Goal: Task Accomplishment & Management: Complete application form

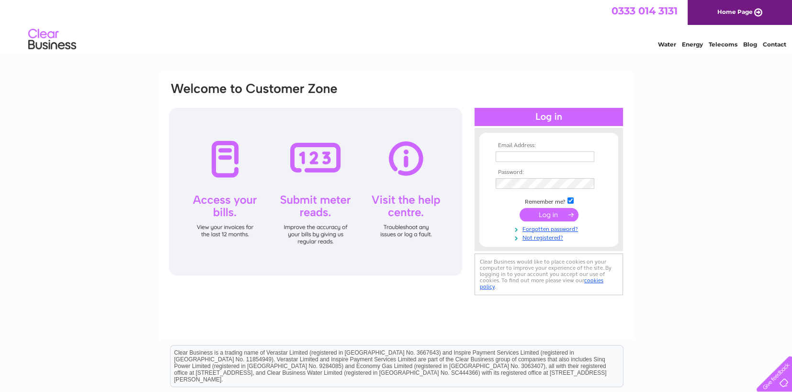
click at [359, 308] on div "Email Address: Password:" at bounding box center [396, 206] width 474 height 268
click at [531, 152] on input "text" at bounding box center [546, 156] width 100 height 11
click at [751, 216] on div "Email Address: Password:" at bounding box center [396, 288] width 792 height 432
click at [535, 236] on link "Not registered?" at bounding box center [550, 236] width 109 height 9
